Goal: Task Accomplishment & Management: Use online tool/utility

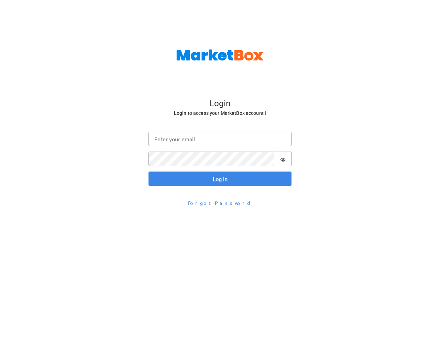
scroll to position [22, 0]
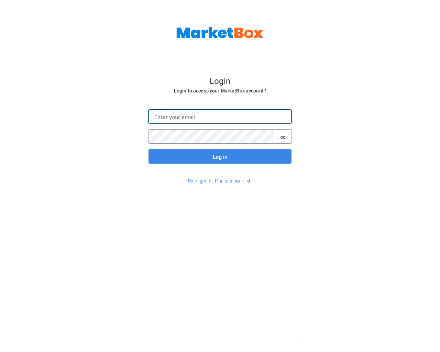
type input "[EMAIL_ADDRESS][DOMAIN_NAME]"
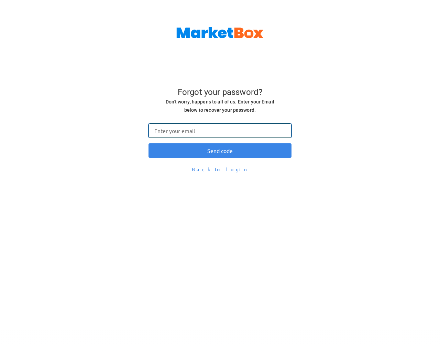
type input "[EMAIL_ADDRESS][DOMAIN_NAME]"
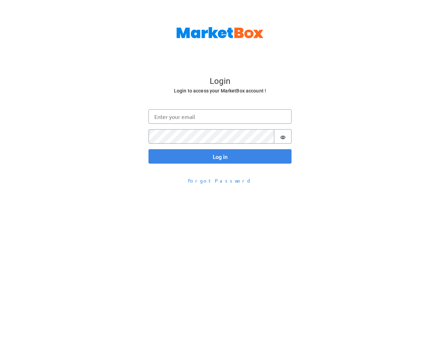
scroll to position [22, 0]
